Goal: Obtain resource: Obtain resource

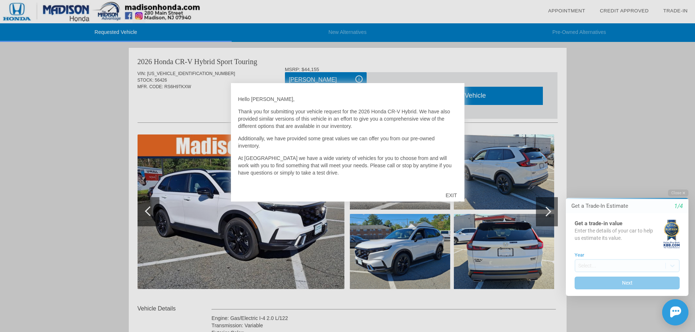
click at [452, 195] on div "EXIT" at bounding box center [451, 196] width 26 height 22
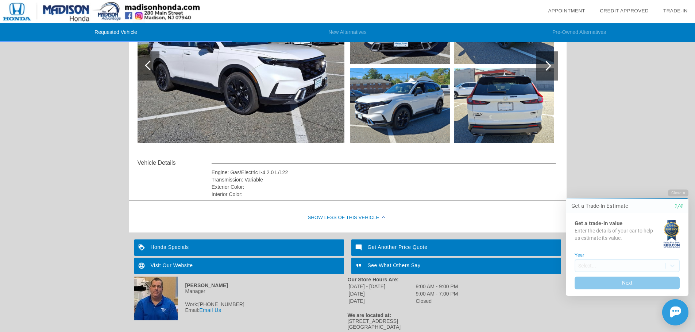
scroll to position [166, 0]
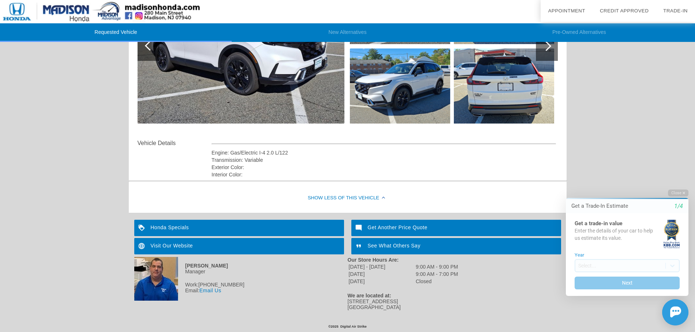
click at [626, 126] on div "Requested Vehicle New Alternatives Pre-Owned Alternatives date_range Appointmen…" at bounding box center [347, 76] width 695 height 484
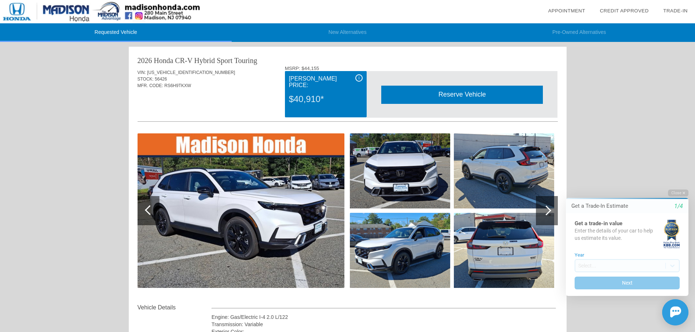
scroll to position [0, 0]
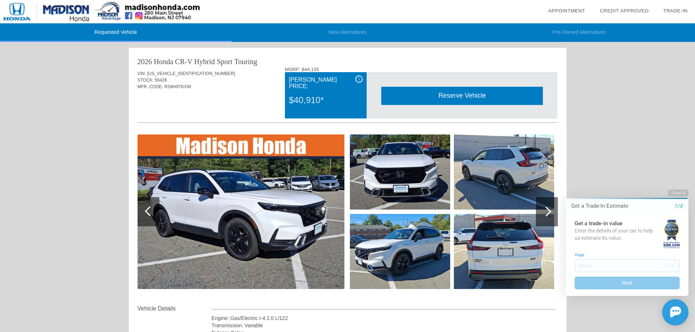
click at [359, 78] on span "i" at bounding box center [359, 79] width 1 height 5
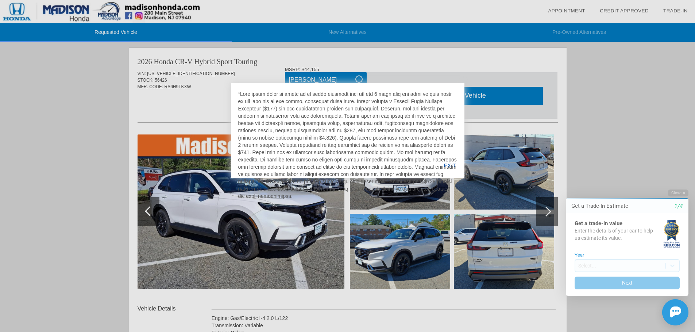
click at [87, 243] on div at bounding box center [347, 166] width 695 height 332
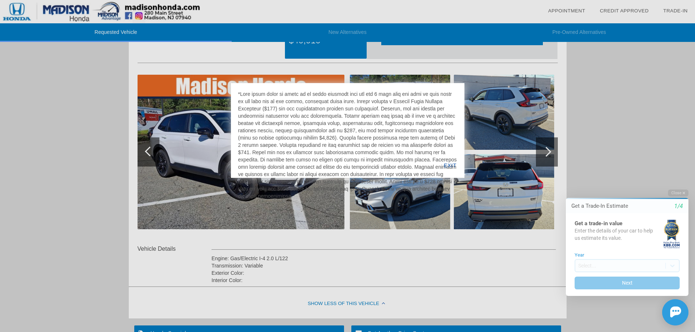
scroll to position [73, 0]
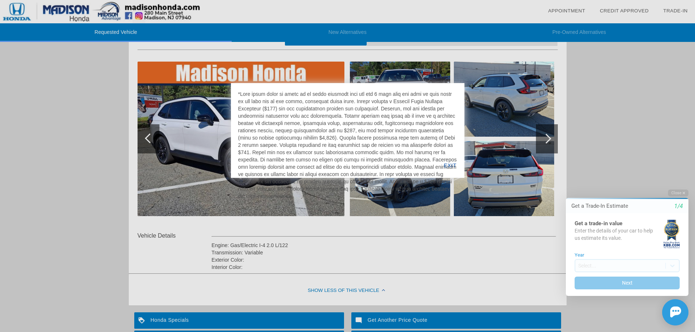
click at [453, 161] on div "EXIT" at bounding box center [450, 165] width 28 height 25
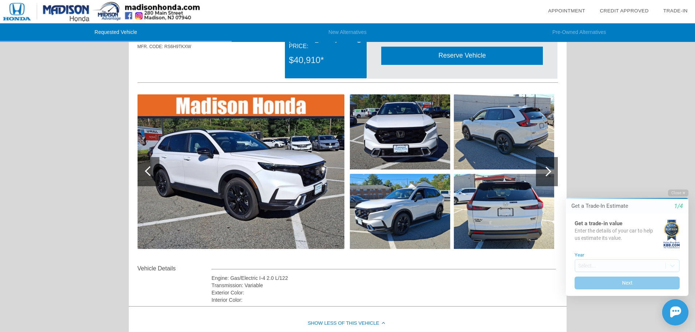
scroll to position [0, 0]
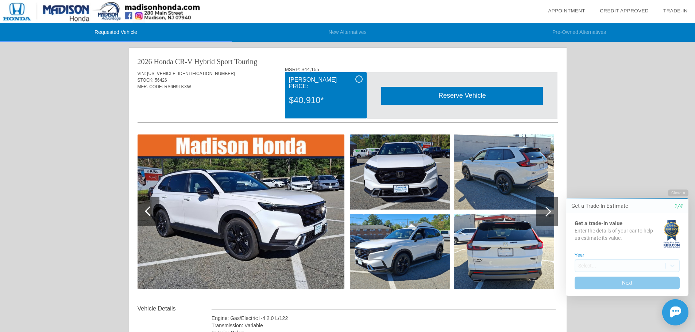
click at [357, 79] on div "i" at bounding box center [358, 79] width 7 height 7
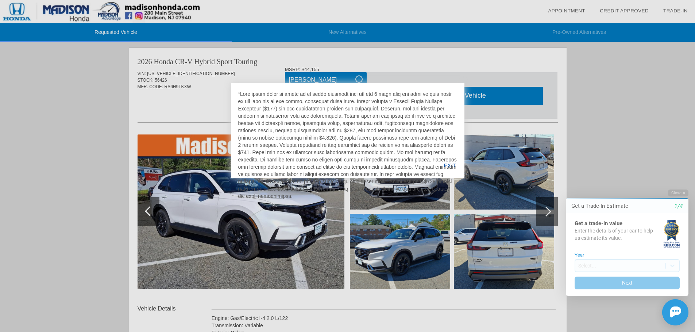
click at [98, 142] on div at bounding box center [347, 166] width 695 height 332
drag, startPoint x: 263, startPoint y: 124, endPoint x: 377, endPoint y: 123, distance: 113.9
click at [377, 123] on div at bounding box center [347, 145] width 219 height 109
copy div "government taxes, licensing costs, registration fees"
